Goal: Find specific page/section: Find specific page/section

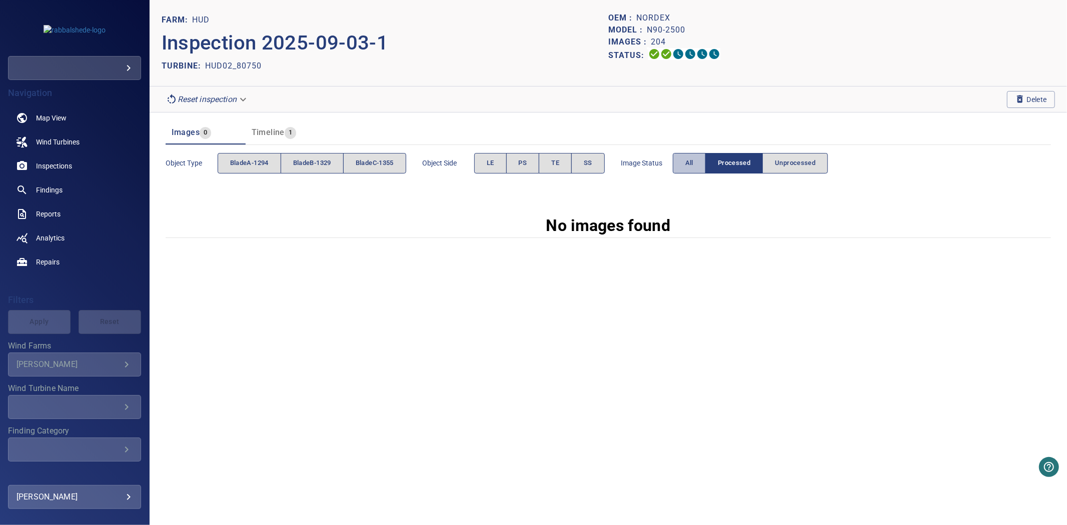
click at [705, 159] on button "All" at bounding box center [689, 163] width 33 height 21
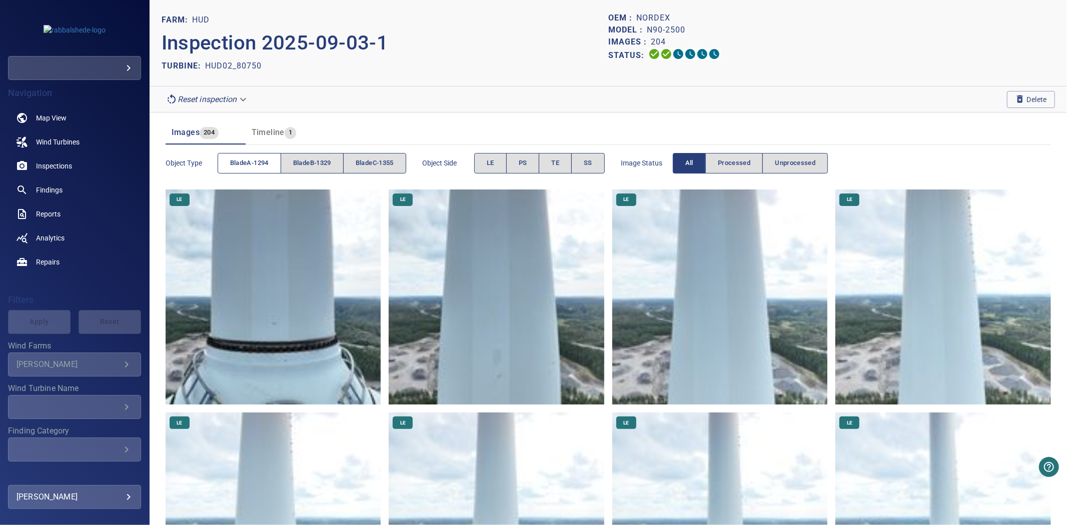
click at [247, 166] on span "bladeA-1294" at bounding box center [249, 164] width 39 height 12
click at [330, 166] on span "bladeB-1329" at bounding box center [312, 164] width 38 height 12
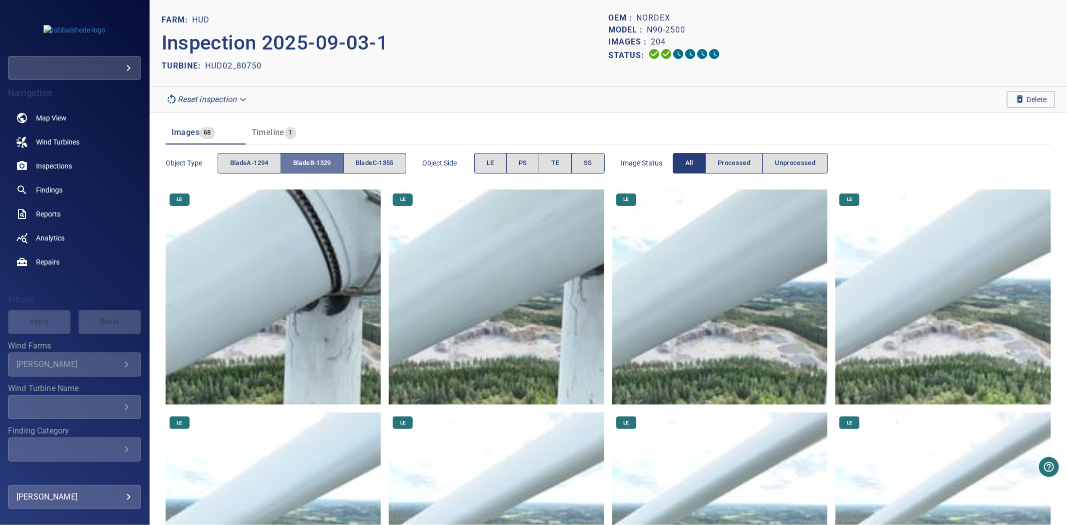
click at [330, 166] on span "bladeB-1329" at bounding box center [312, 164] width 38 height 12
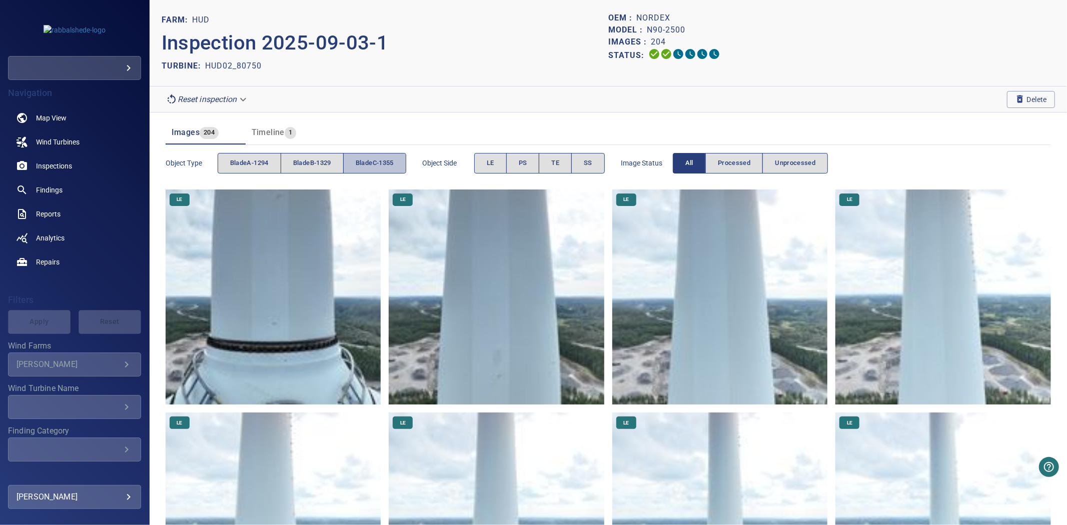
click at [378, 165] on span "bladeC-1355" at bounding box center [375, 164] width 38 height 12
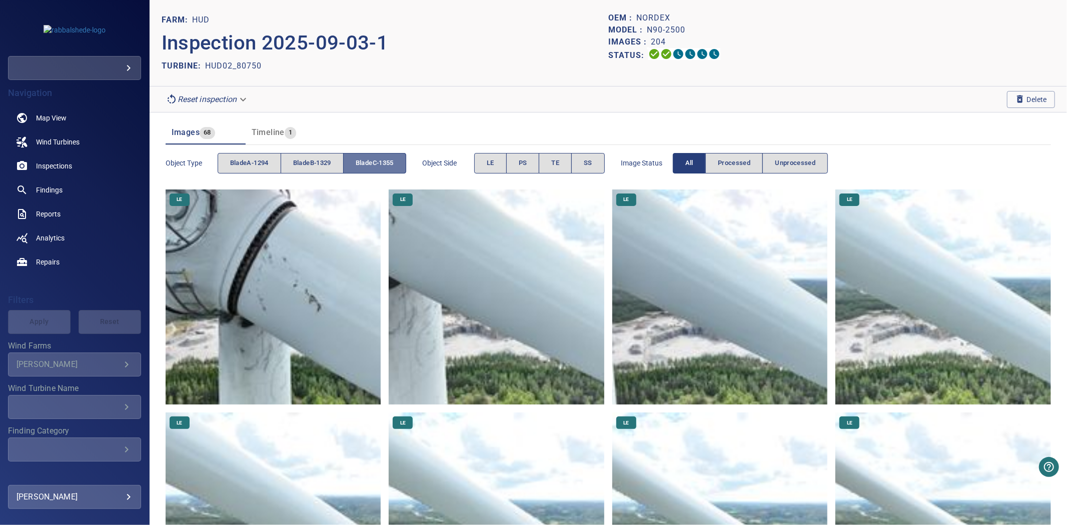
click at [378, 165] on span "bladeC-1355" at bounding box center [375, 164] width 38 height 12
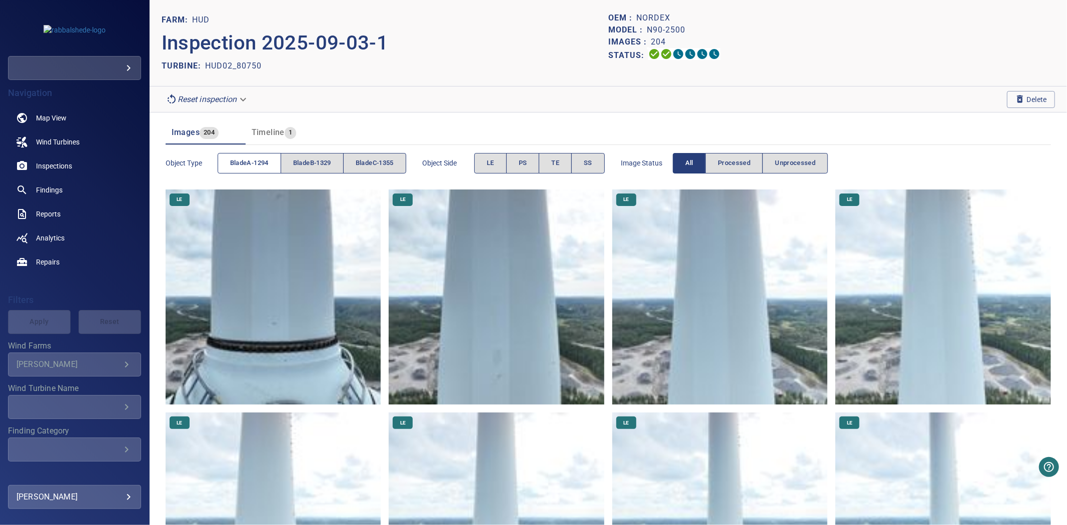
click at [265, 159] on span "bladeA-1294" at bounding box center [249, 164] width 39 height 12
click at [326, 159] on span "bladeB-1329" at bounding box center [312, 164] width 38 height 12
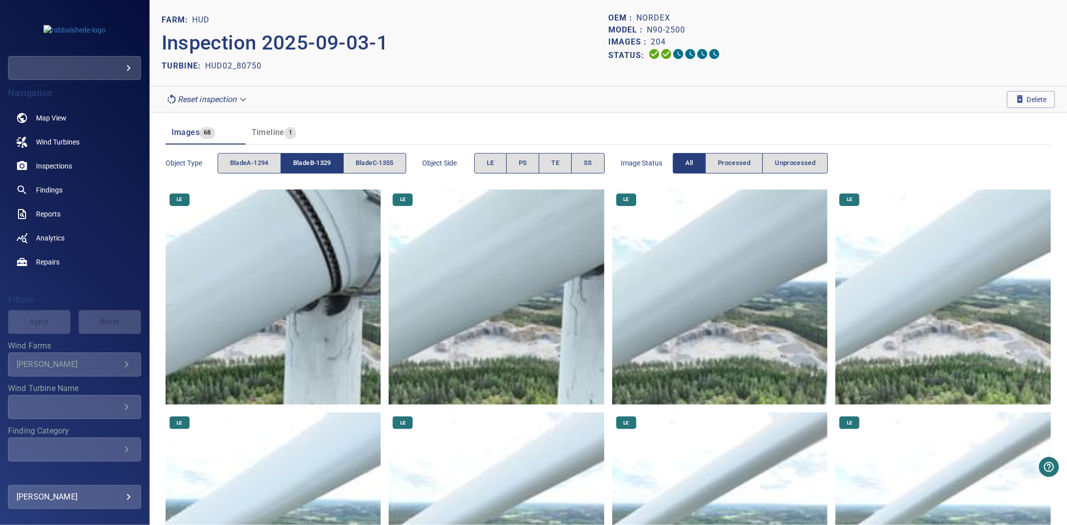
click at [326, 159] on span "bladeB-1329" at bounding box center [312, 164] width 38 height 12
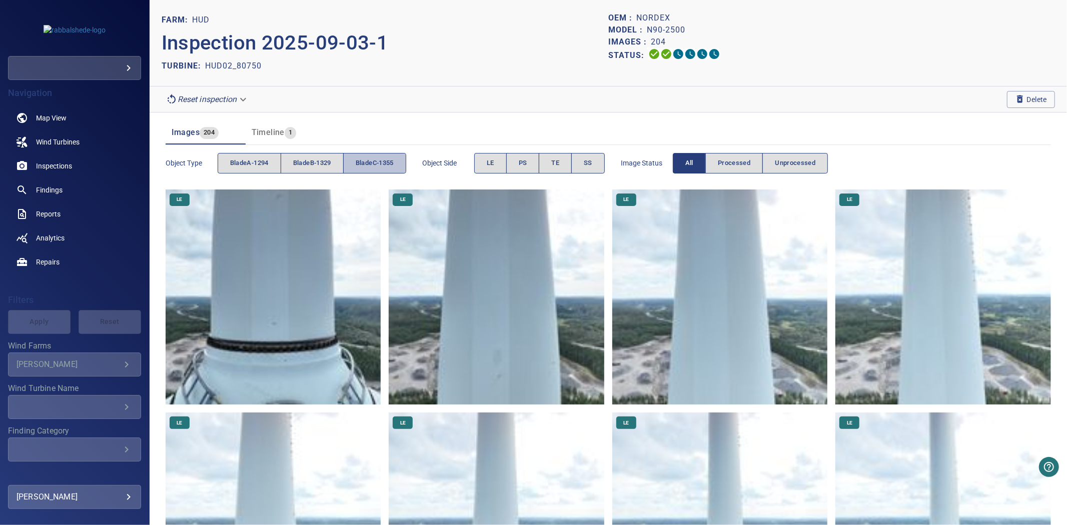
click at [386, 159] on span "bladeC-1355" at bounding box center [375, 164] width 38 height 12
